Goal: Ask a question

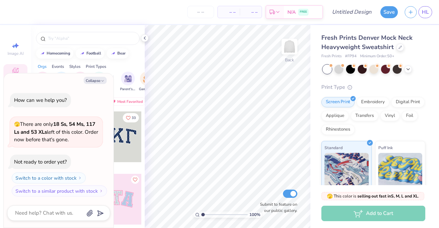
click at [145, 37] on polyline at bounding box center [144, 38] width 1 height 3
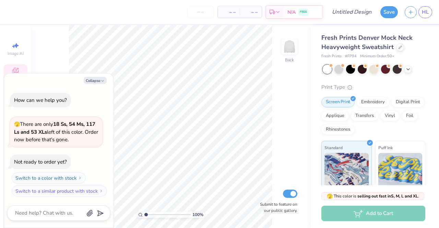
click at [196, 11] on input "number" at bounding box center [200, 12] width 27 height 12
click at [8, 189] on div "How can we help you? 🫣 There are only 18 Ss, 54 Ms, 117 Ls and 53 XLs left of t…" at bounding box center [58, 144] width 103 height 115
type textarea "x"
click at [271, 10] on div "Est. Delivery" at bounding box center [275, 12] width 18 height 12
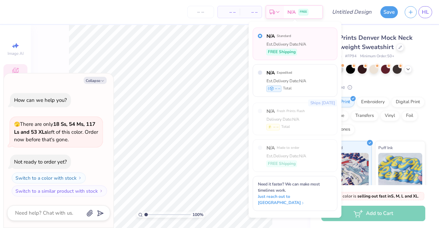
click at [239, 12] on div "– – Per Item" at bounding box center [229, 12] width 22 height 12
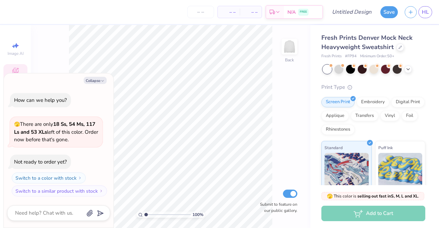
click at [231, 11] on span "– –" at bounding box center [229, 12] width 14 height 7
click at [252, 12] on span "– –" at bounding box center [251, 12] width 14 height 7
